Goal: Task Accomplishment & Management: Manage account settings

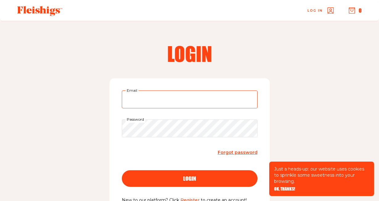
click at [140, 94] on input "Email" at bounding box center [190, 100] width 136 height 18
type input "hasida.vidal@gmail.com"
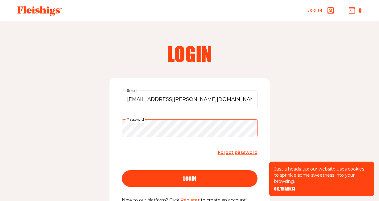
click at [122, 170] on button "login" at bounding box center [190, 178] width 136 height 17
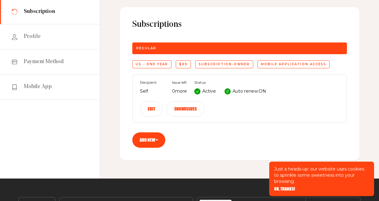
scroll to position [60, 0]
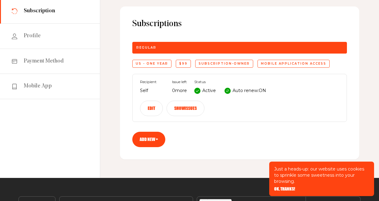
click at [148, 105] on button "Edit" at bounding box center [151, 108] width 23 height 15
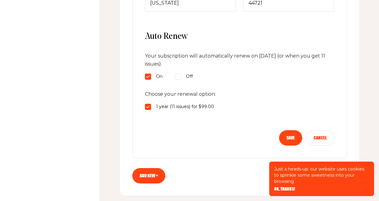
scroll to position [297, 0]
click at [151, 78] on input "Off" at bounding box center [148, 76] width 6 height 6
radio input "true"
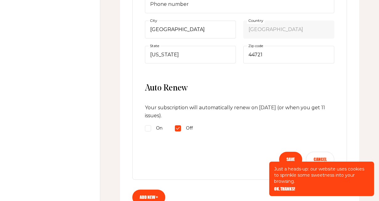
scroll to position [254, 0]
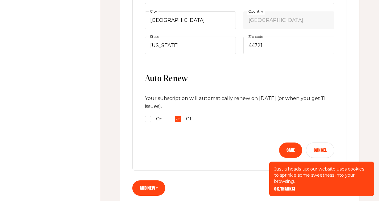
click at [149, 117] on input "On" at bounding box center [148, 119] width 6 height 6
radio input "true"
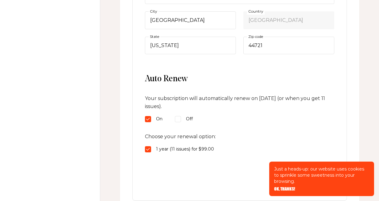
click at [151, 117] on input "Off" at bounding box center [148, 119] width 6 height 6
radio input "true"
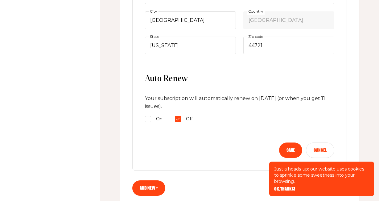
click at [286, 145] on button "Save" at bounding box center [290, 150] width 23 height 15
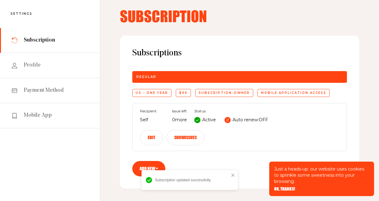
scroll to position [30, 0]
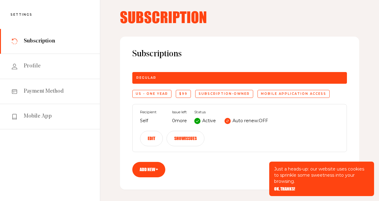
click at [186, 136] on button "Show issues" at bounding box center [185, 138] width 38 height 15
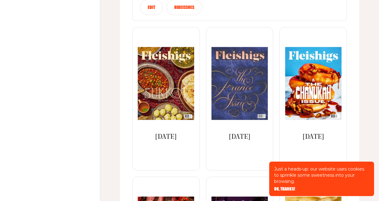
scroll to position [157, 0]
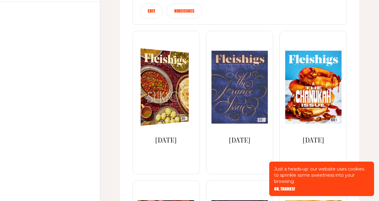
click at [157, 102] on img at bounding box center [161, 87] width 88 height 82
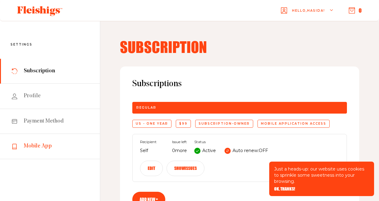
click at [27, 150] on span "Mobile App" at bounding box center [38, 146] width 28 height 7
